Goal: Navigation & Orientation: Find specific page/section

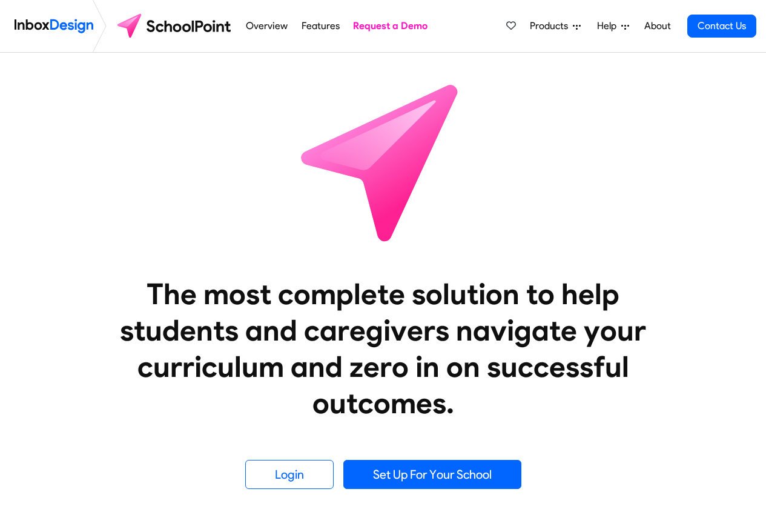
click at [561, 27] on span "Products" at bounding box center [551, 26] width 43 height 15
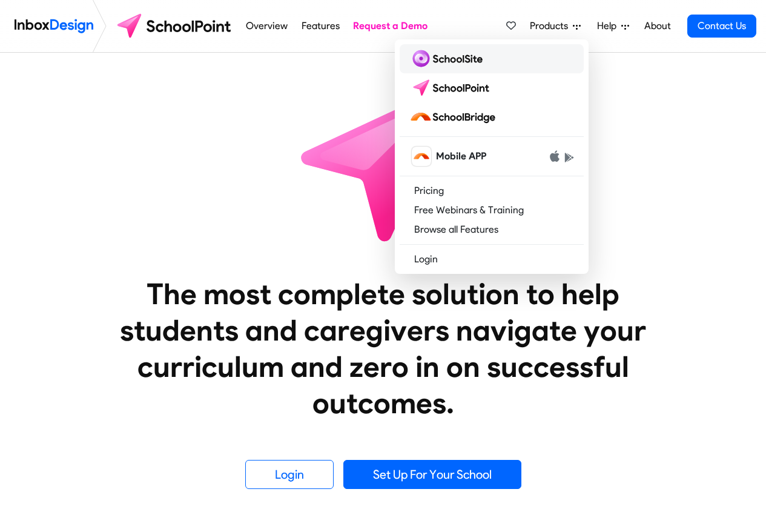
click at [437, 59] on img at bounding box center [449, 58] width 78 height 19
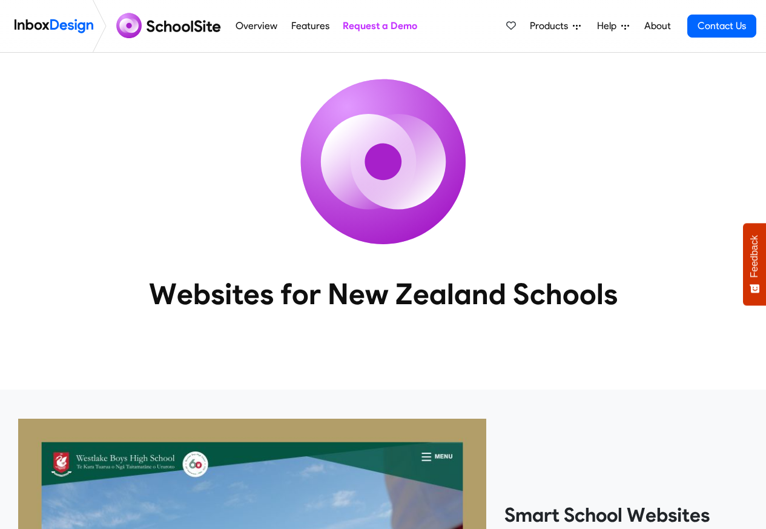
scroll to position [1043, 0]
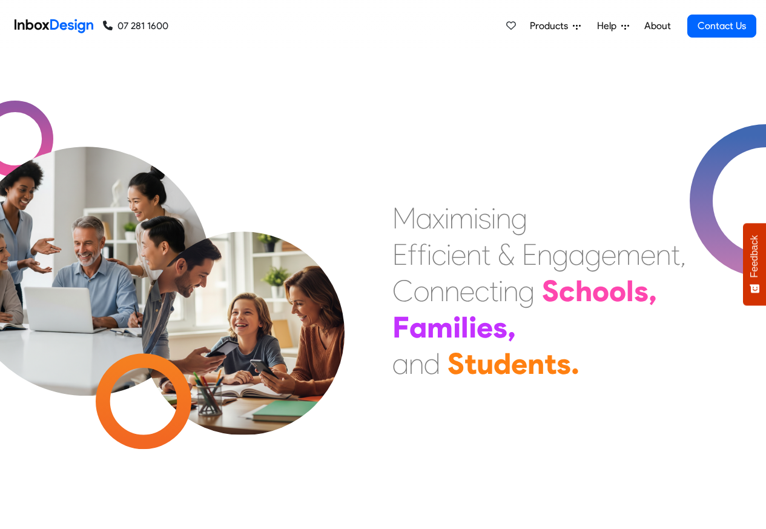
scroll to position [467, 0]
